Goal: Transaction & Acquisition: Purchase product/service

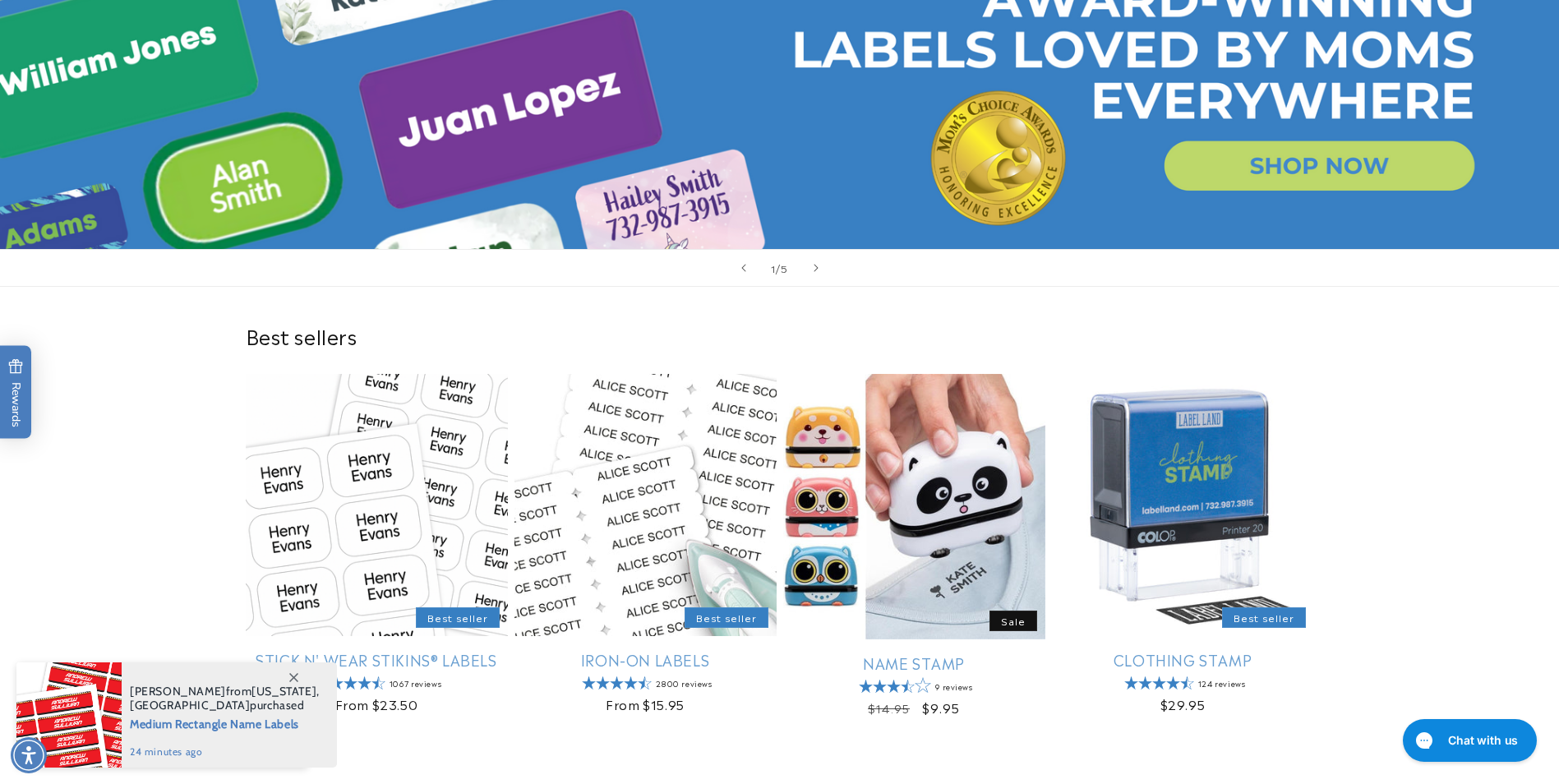
scroll to position [329, 0]
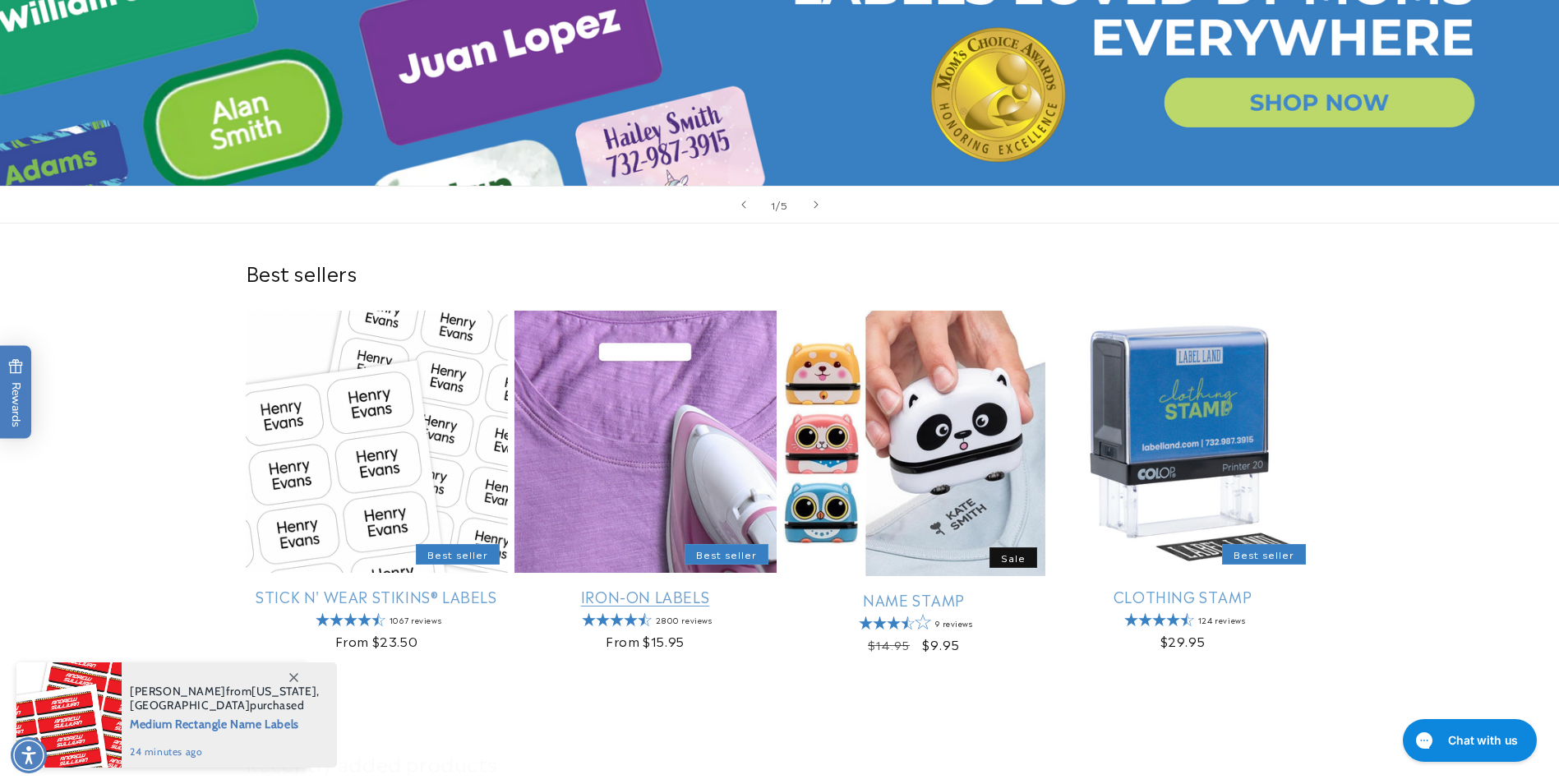
click at [677, 587] on link "Iron-On Labels" at bounding box center [645, 596] width 262 height 19
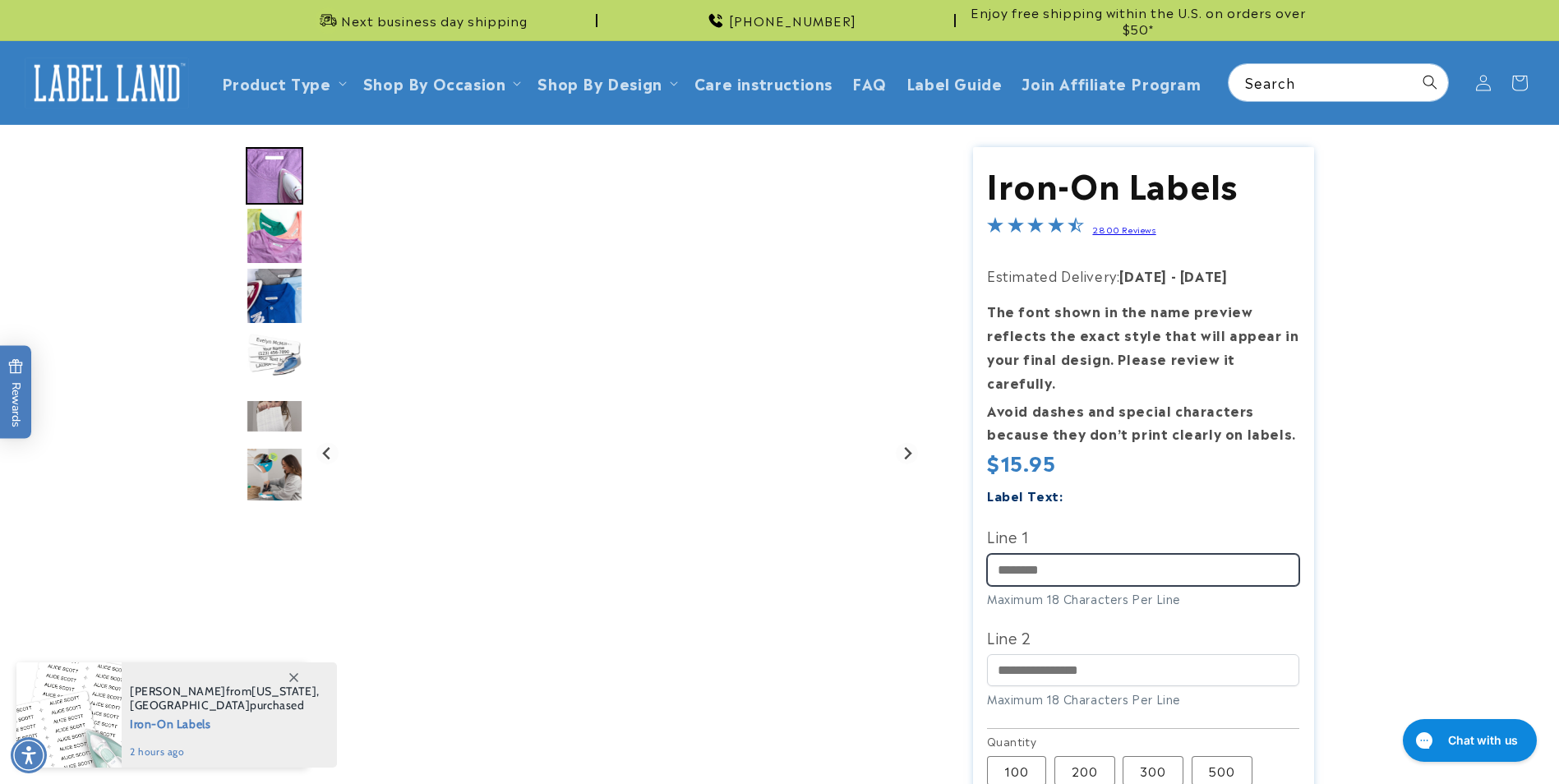
click at [1058, 554] on input "Line 1" at bounding box center [1143, 569] width 312 height 32
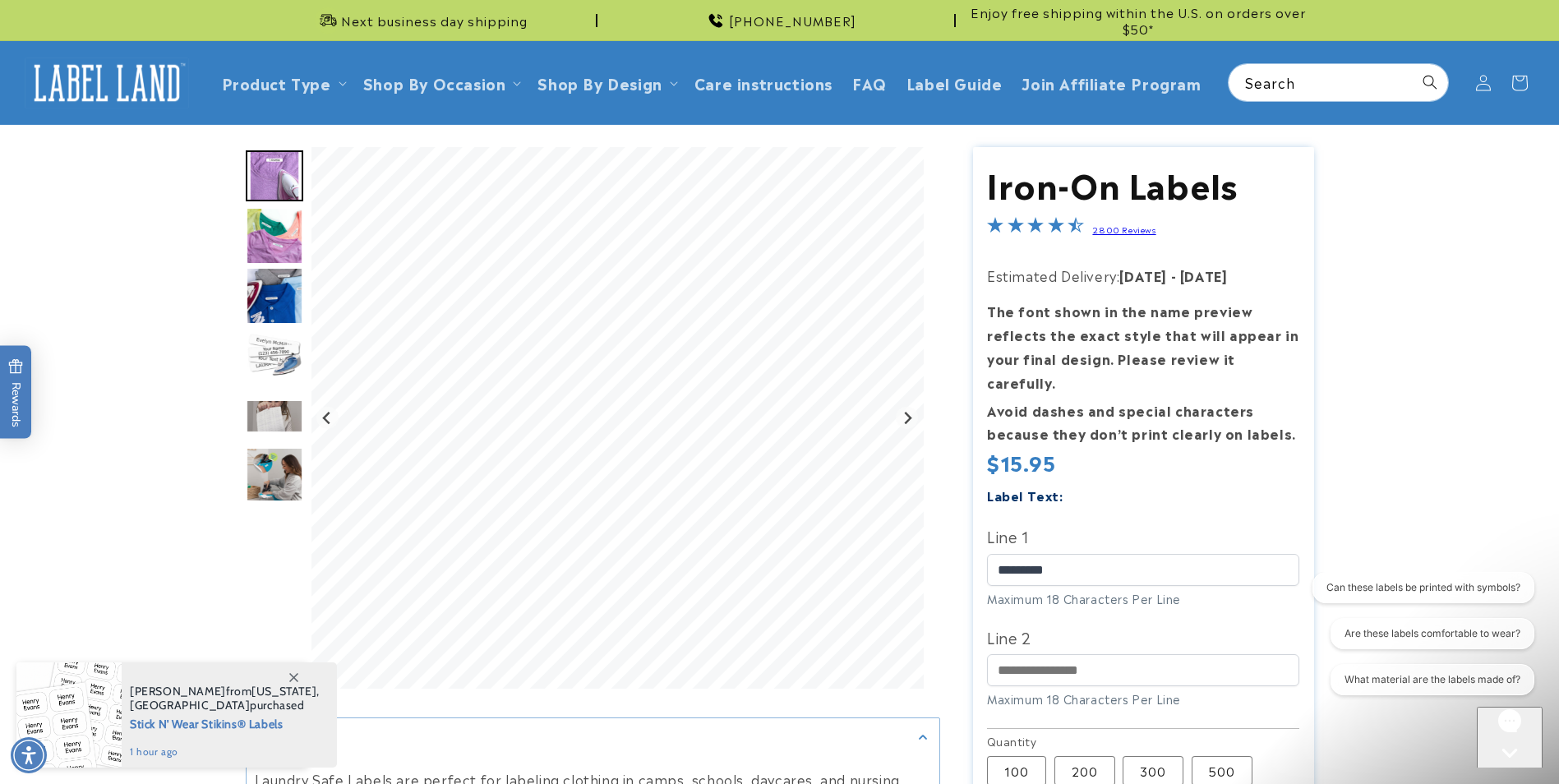
click at [1143, 484] on div "Label Text:" at bounding box center [1143, 495] width 312 height 22
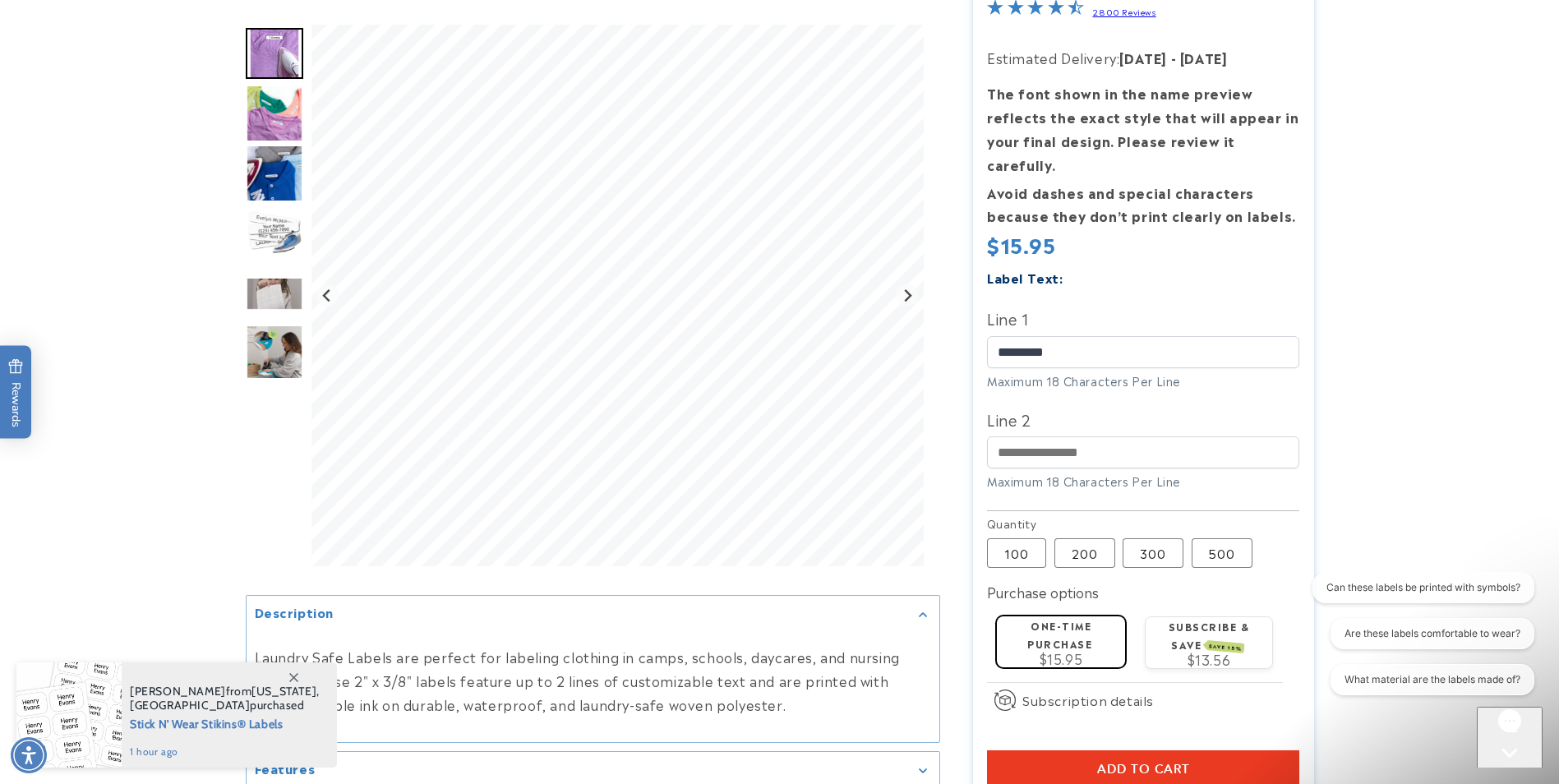
scroll to position [246, 0]
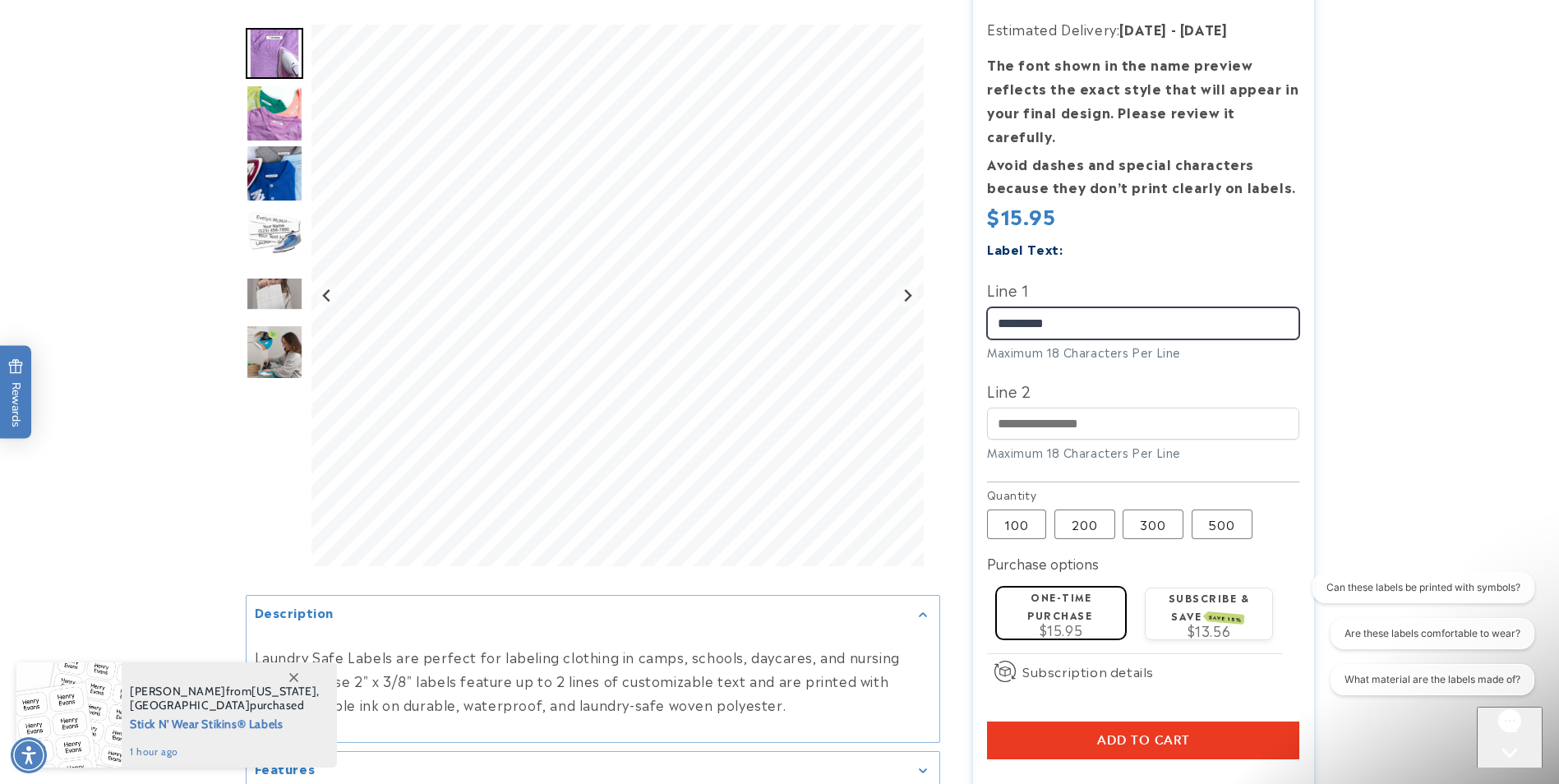
drag, startPoint x: 1088, startPoint y: 301, endPoint x: 1004, endPoint y: 300, distance: 84.0
click at [1004, 308] on input "*********" at bounding box center [1143, 323] width 312 height 32
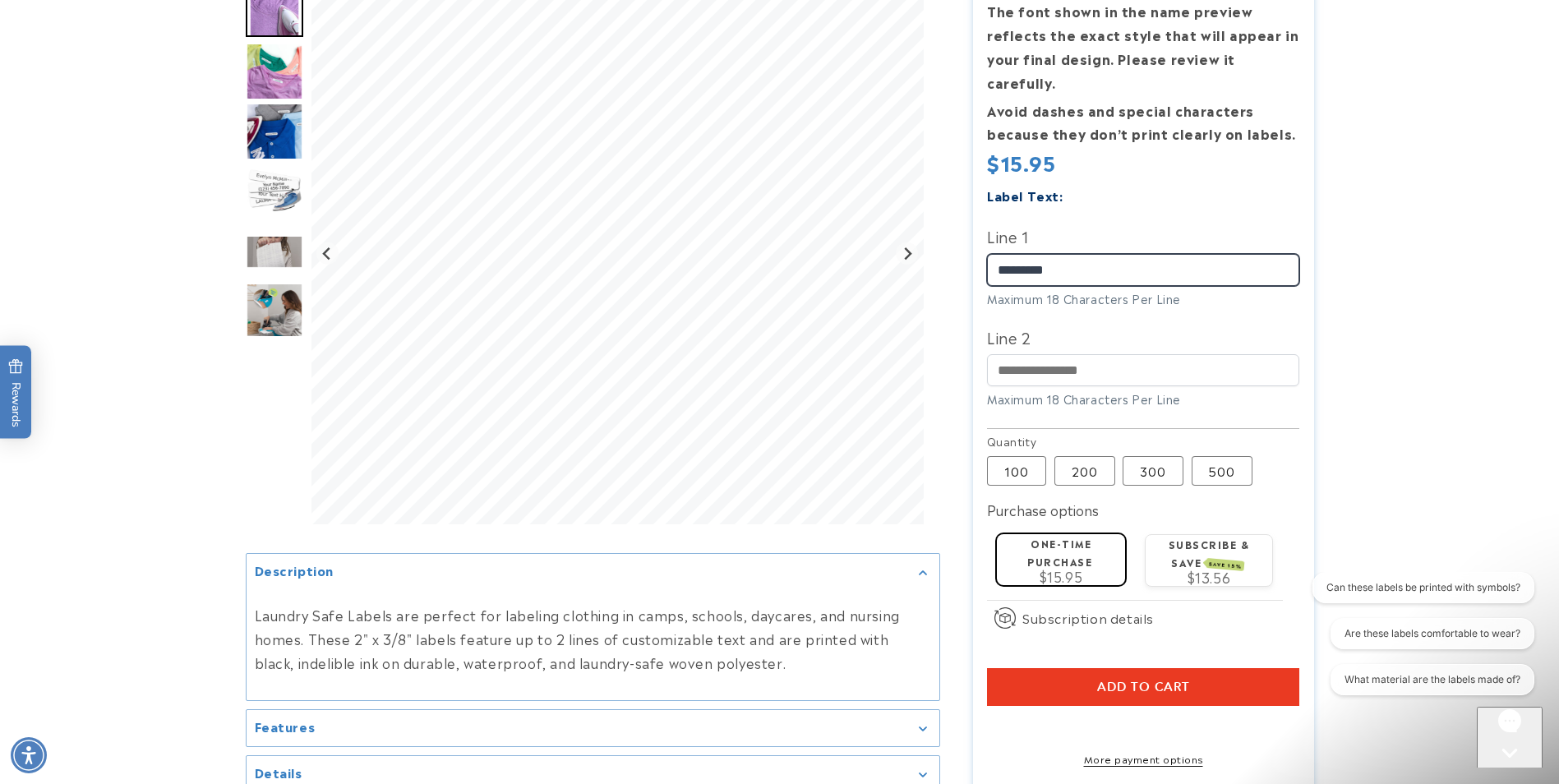
scroll to position [329, 0]
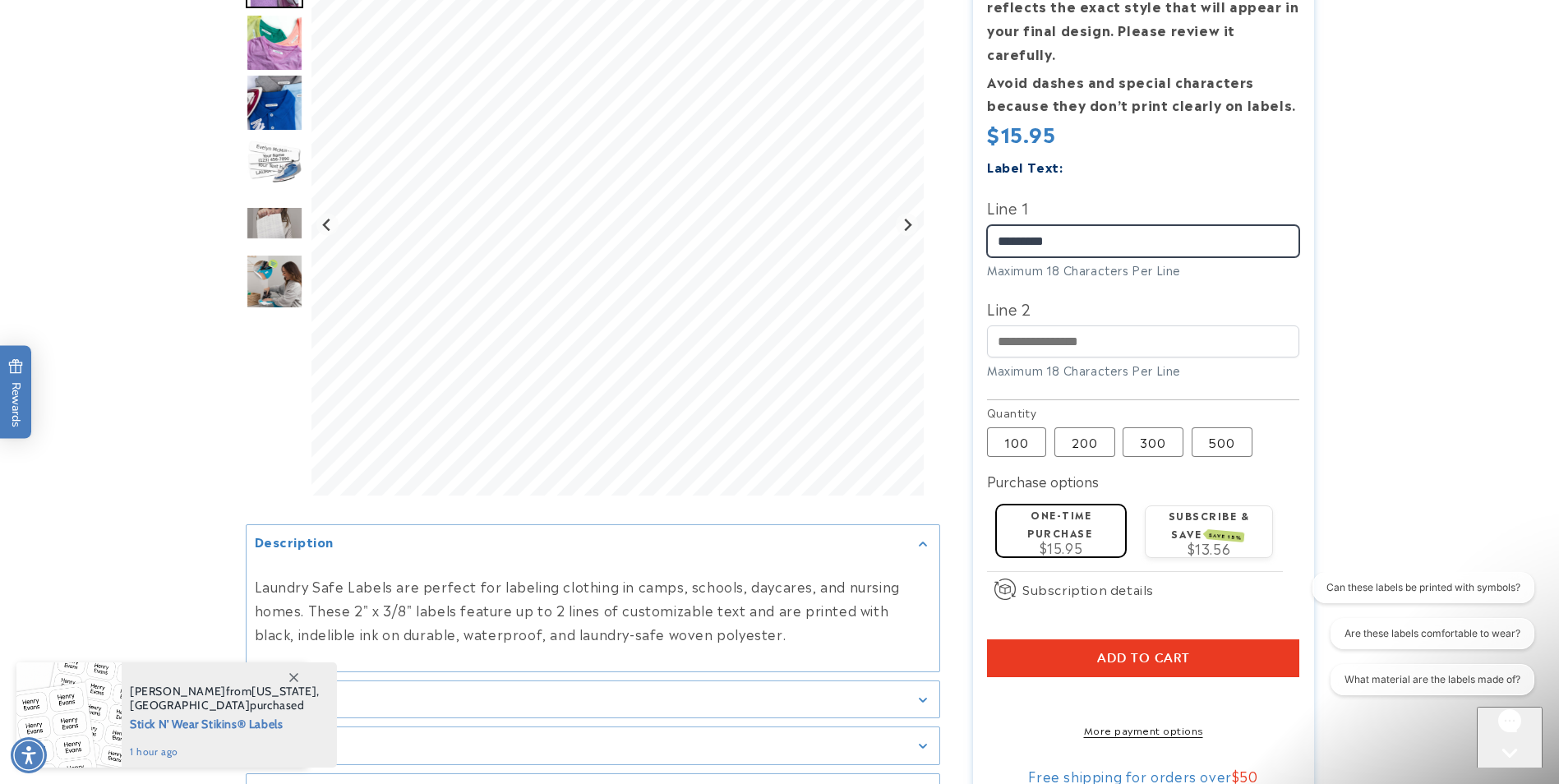
type input "*********"
click at [1193, 639] on button "Add to cart" at bounding box center [1143, 657] width 312 height 38
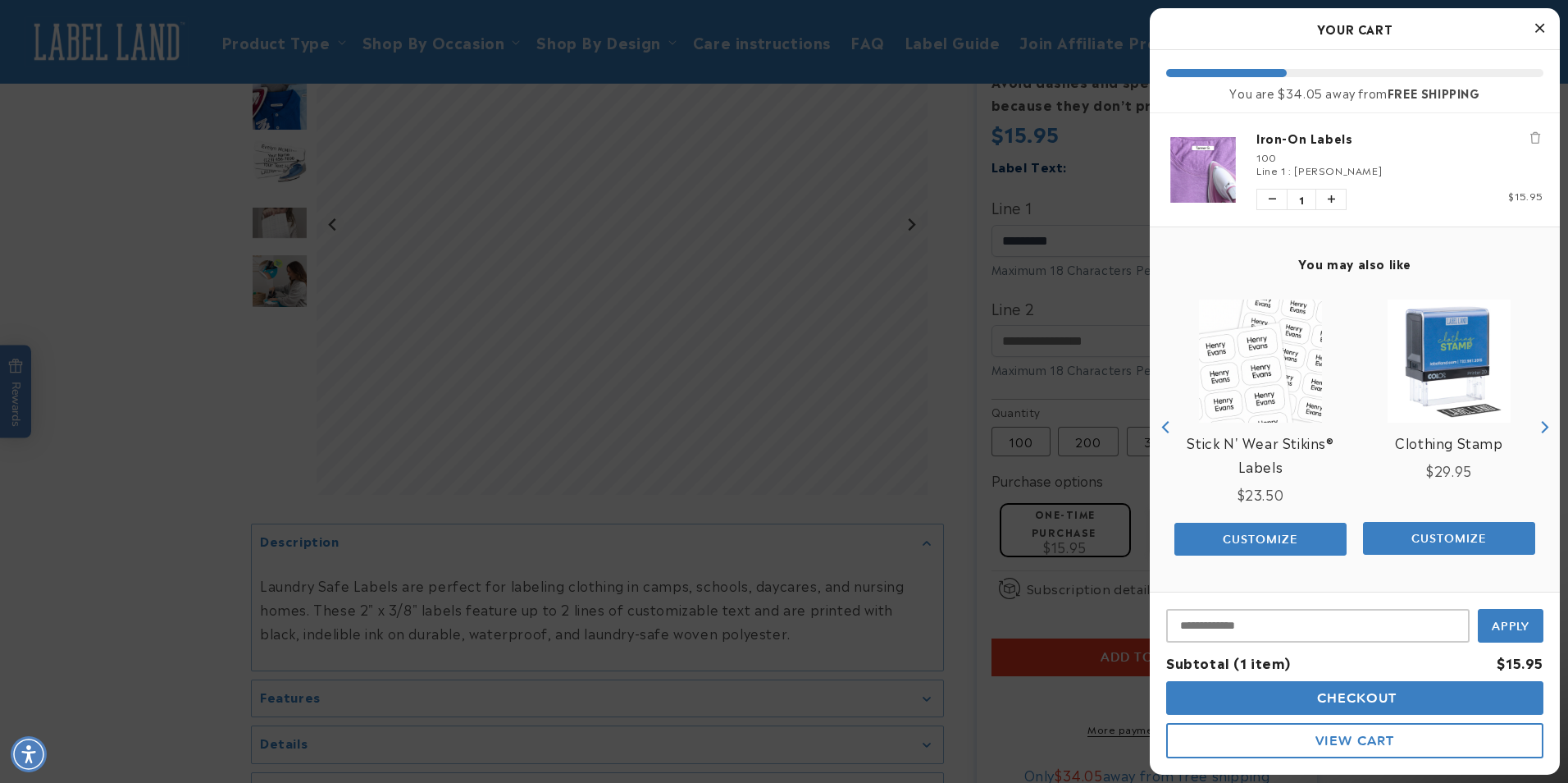
drag, startPoint x: 1535, startPoint y: 33, endPoint x: 1487, endPoint y: 69, distance: 60.0
click at [1535, 33] on icon "Close Cart" at bounding box center [1540, 28] width 9 height 15
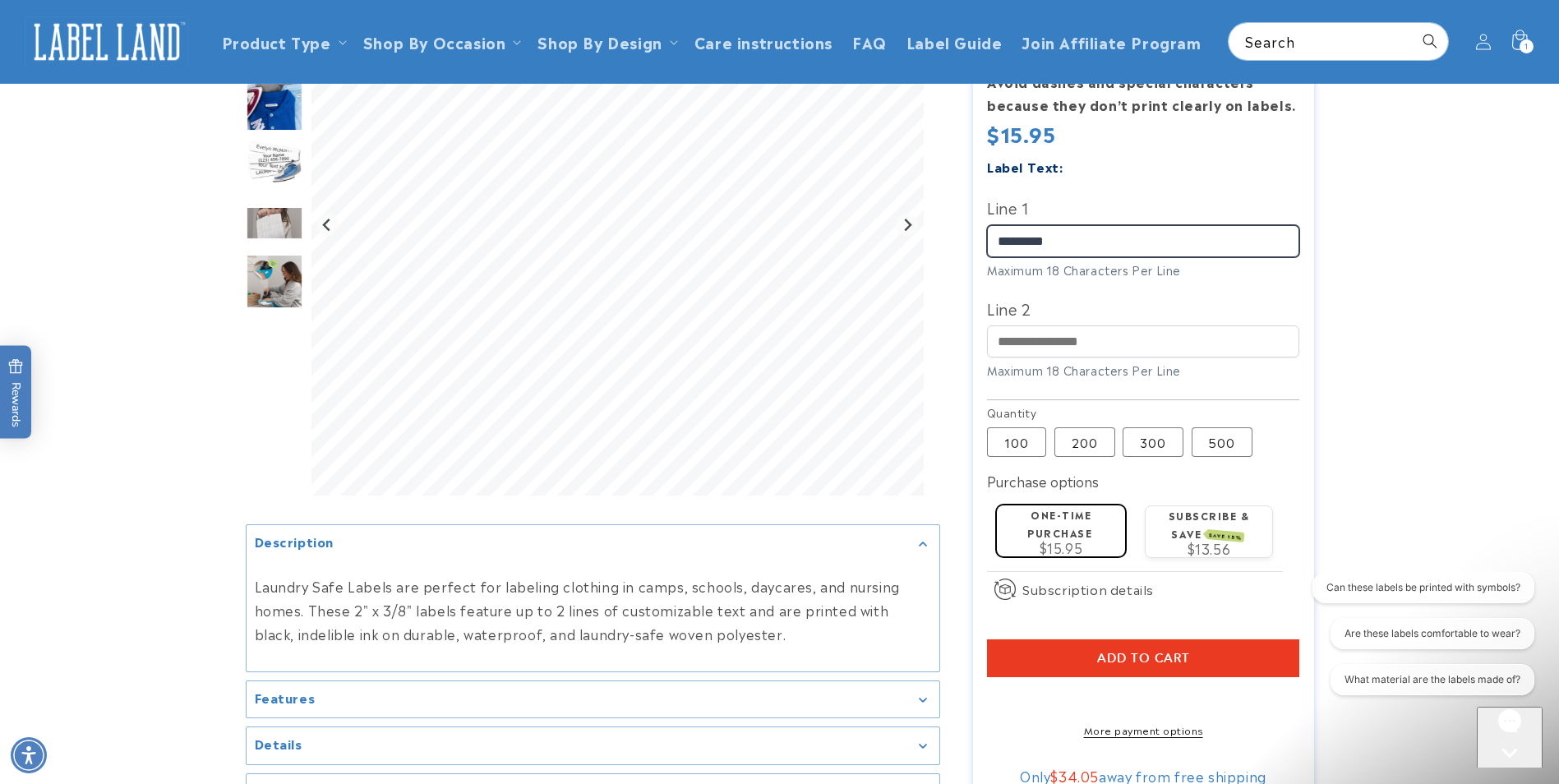
drag, startPoint x: 1101, startPoint y: 207, endPoint x: 978, endPoint y: 195, distance: 123.6
click at [978, 195] on section "Iron-On Labels Iron-On Labels 2800 Reviews Estimated Delivery: Aug 21 - Aug 27 …" at bounding box center [1143, 314] width 341 height 992
type input "*******"
click at [1295, 295] on label "Line 2" at bounding box center [1143, 308] width 312 height 27
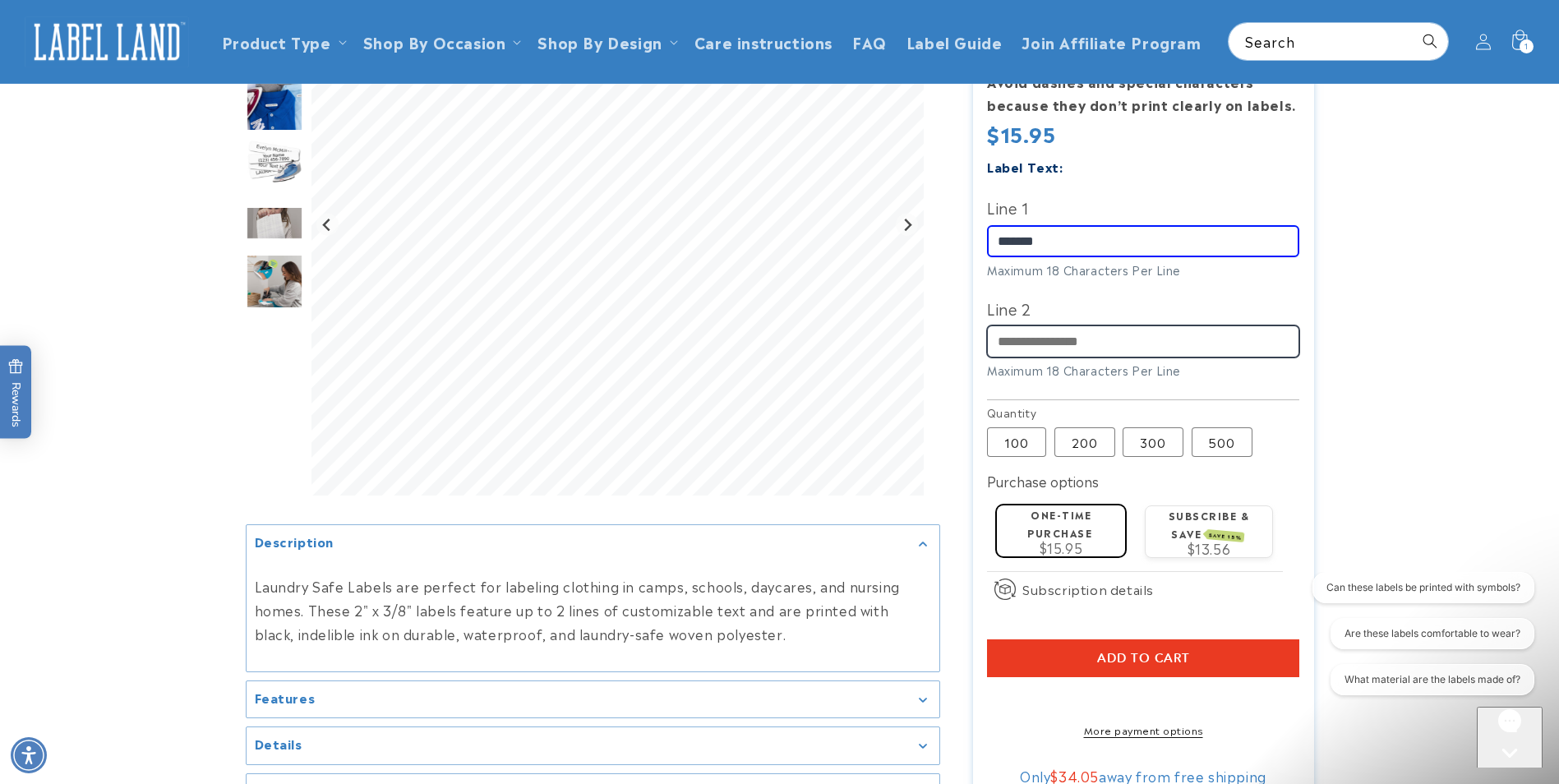
click at [1295, 325] on input "Line 2" at bounding box center [1143, 341] width 312 height 32
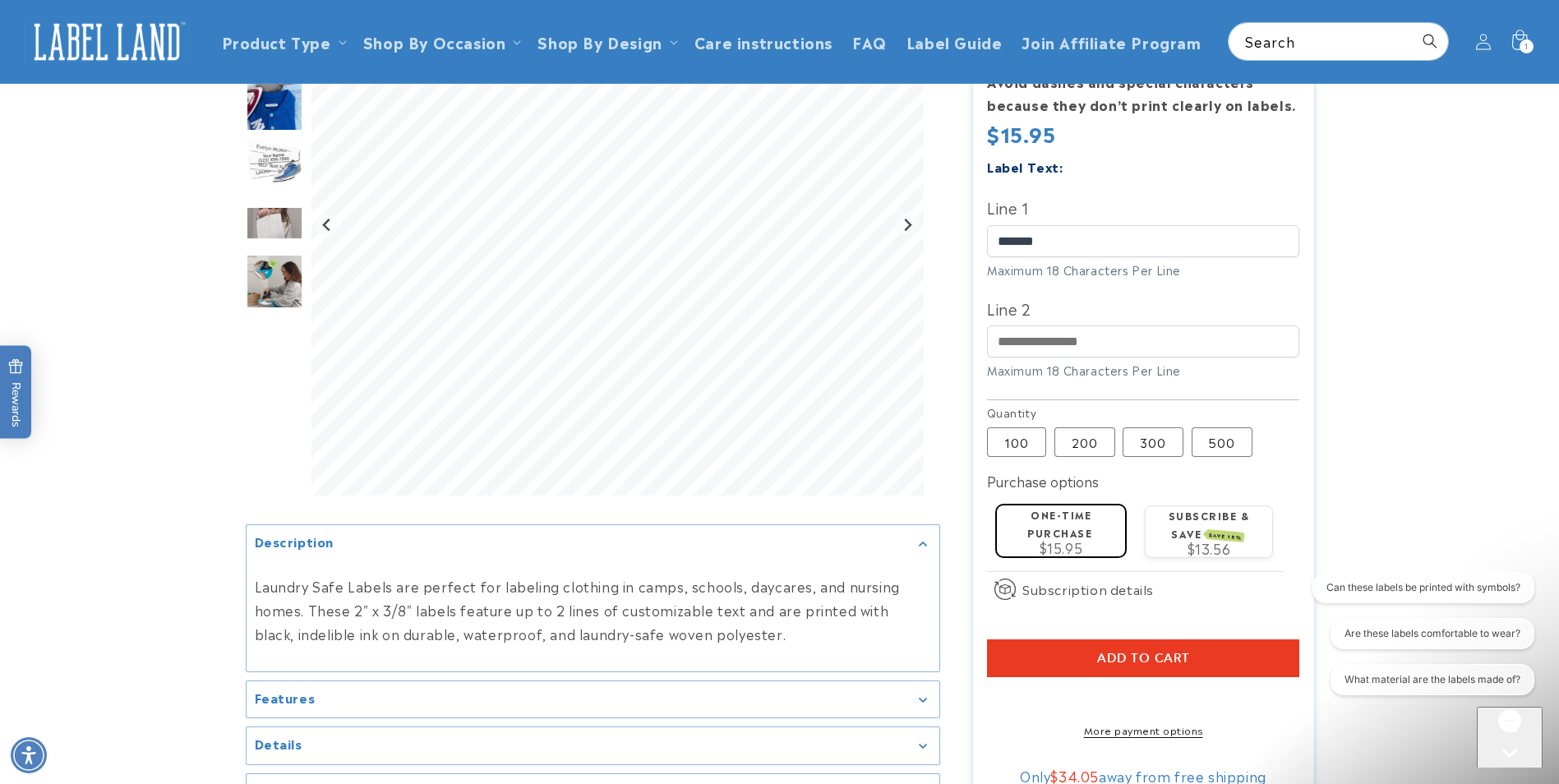
click at [1157, 644] on button "Add to cart" at bounding box center [1143, 657] width 312 height 38
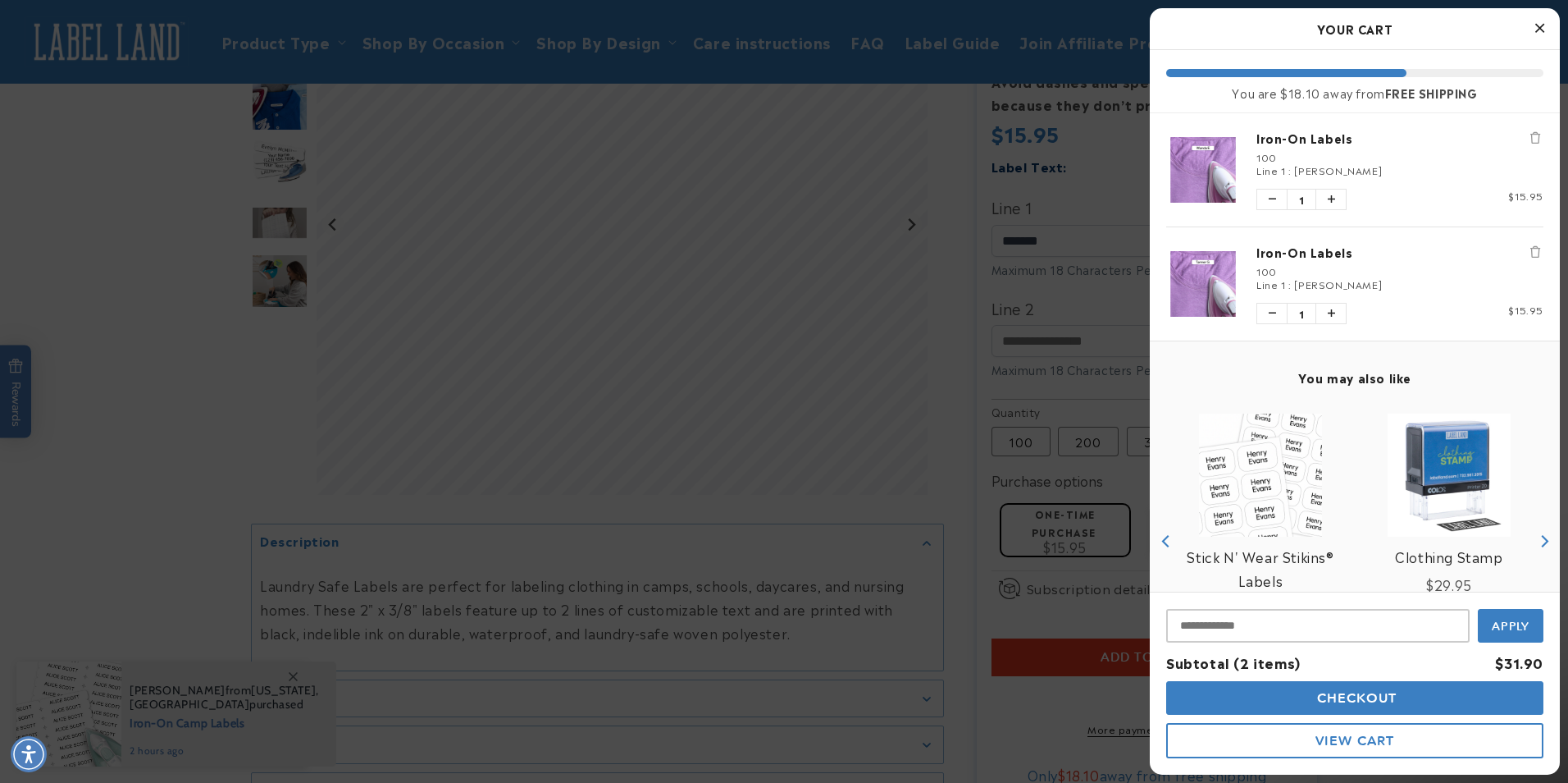
click at [1537, 36] on button "Close Cart" at bounding box center [1539, 28] width 25 height 25
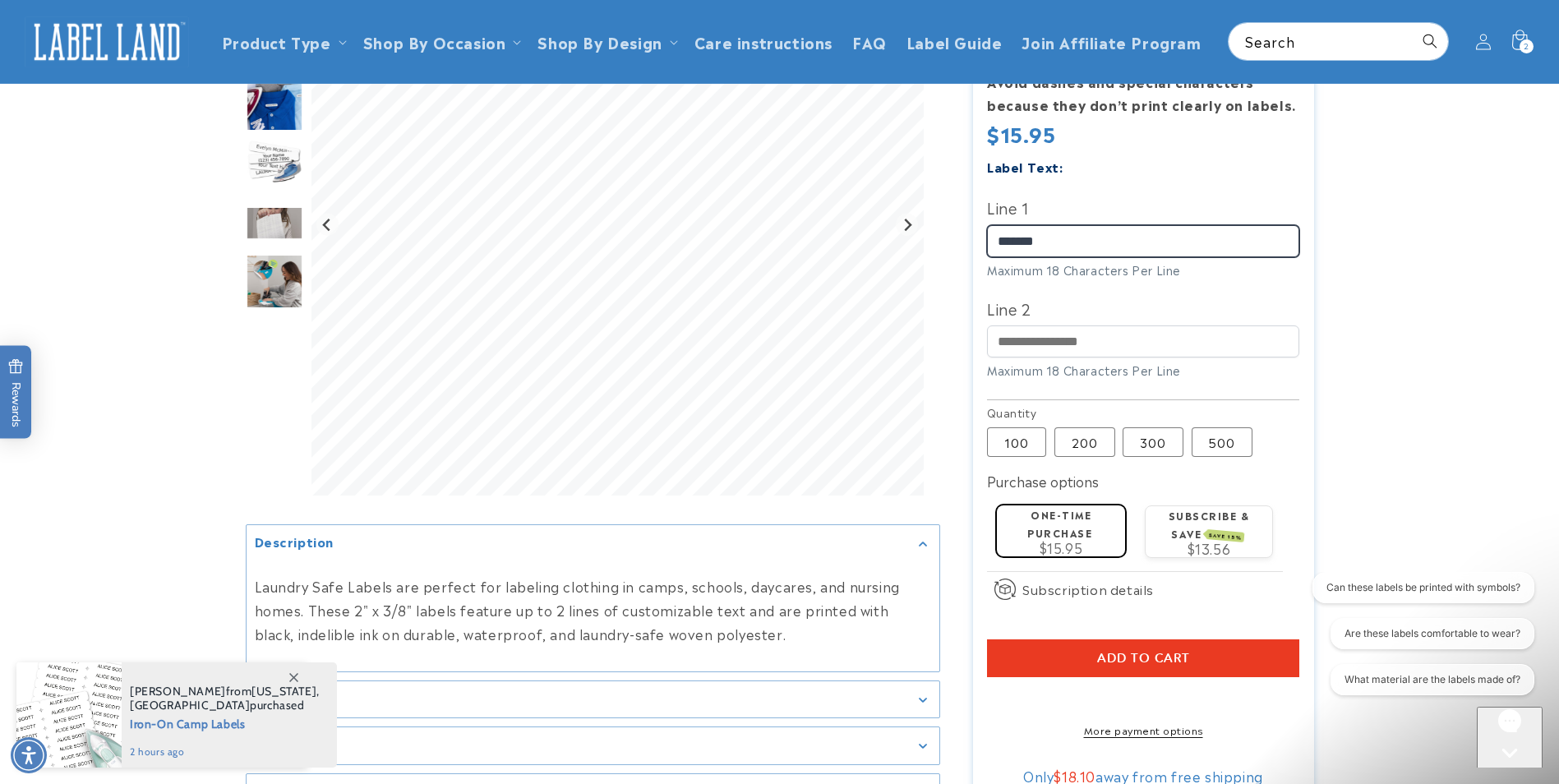
drag, startPoint x: 1138, startPoint y: 213, endPoint x: 946, endPoint y: 218, distance: 192.1
click at [946, 218] on div "Iron-On Labels Iron-On Labels 2800 Reviews Estimated Delivery: Aug 21 - Aug 27 …" at bounding box center [1127, 314] width 374 height 992
type input "*********"
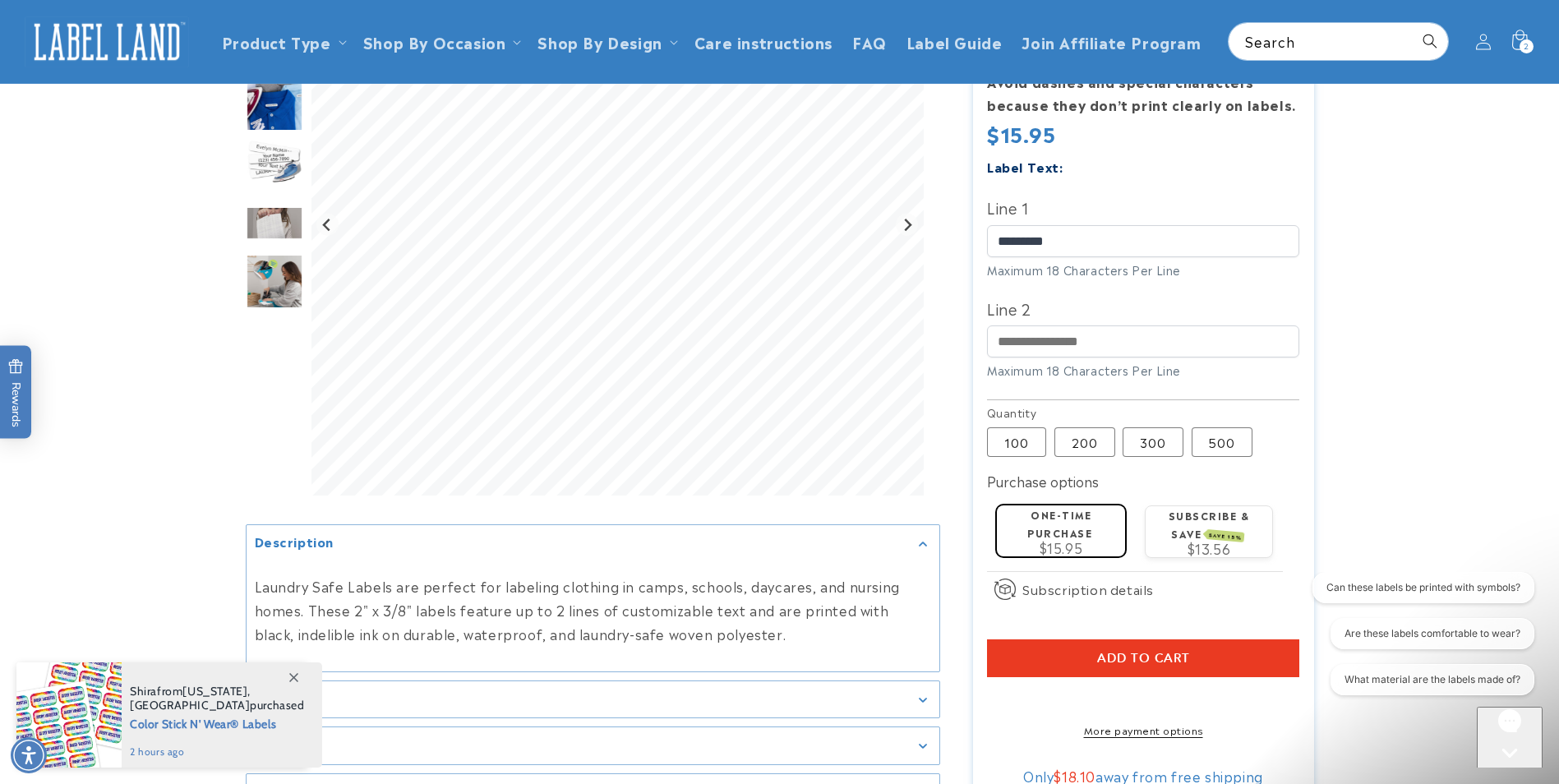
click at [1360, 248] on product-info at bounding box center [780, 307] width 1559 height 1022
